Goal: Task Accomplishment & Management: Manage account settings

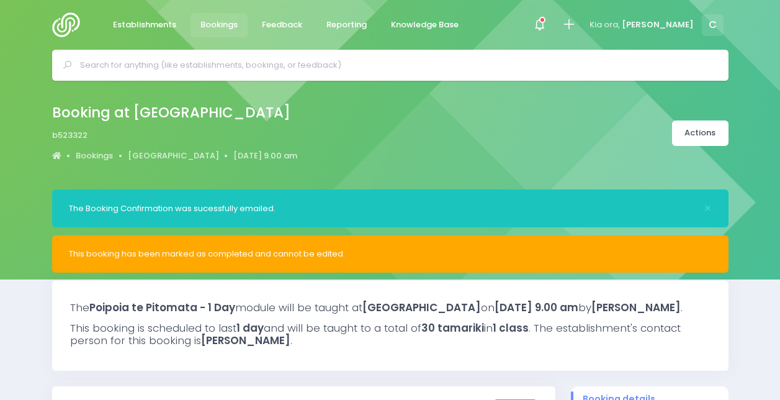
select select "5"
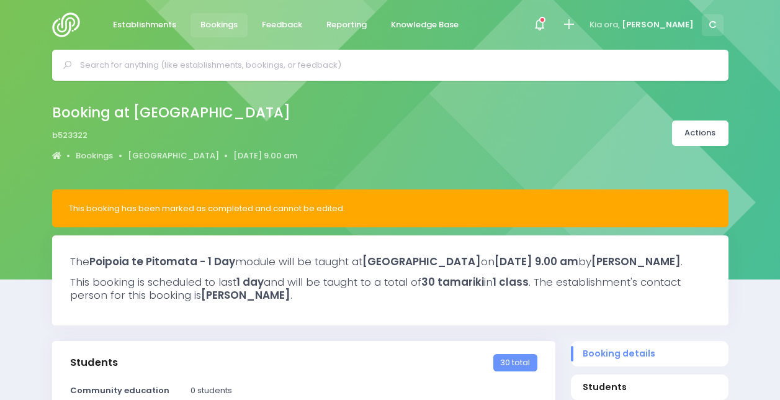
select select "5"
click at [547, 26] on icon at bounding box center [539, 24] width 14 height 14
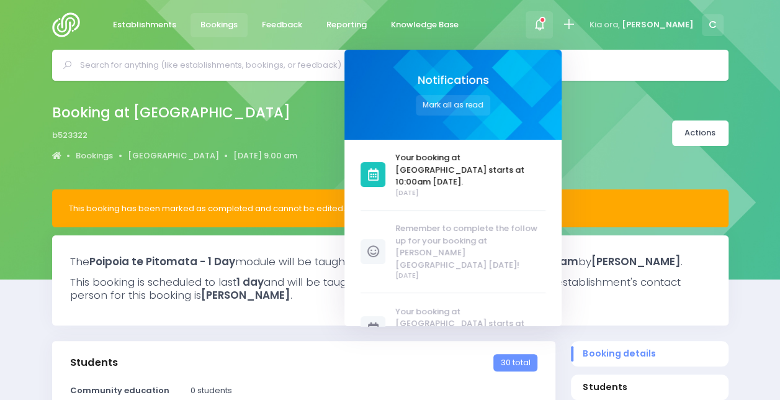
click at [541, 26] on span at bounding box center [539, 24] width 4 height 4
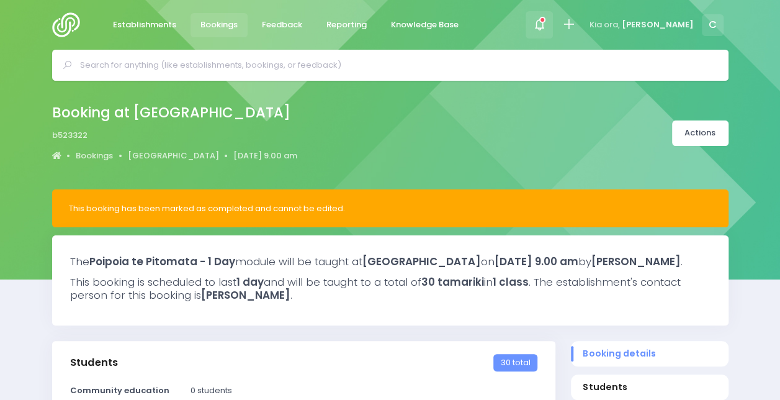
click at [547, 24] on icon at bounding box center [539, 24] width 14 height 14
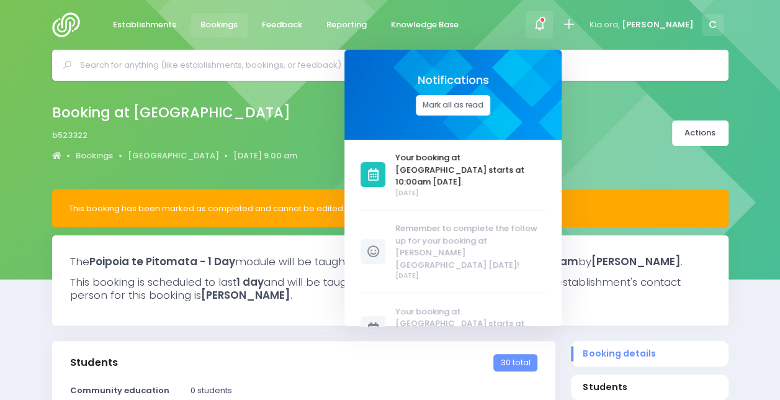
click at [490, 104] on button "Mark all as read" at bounding box center [453, 105] width 74 height 20
